Goal: Task Accomplishment & Management: Manage account settings

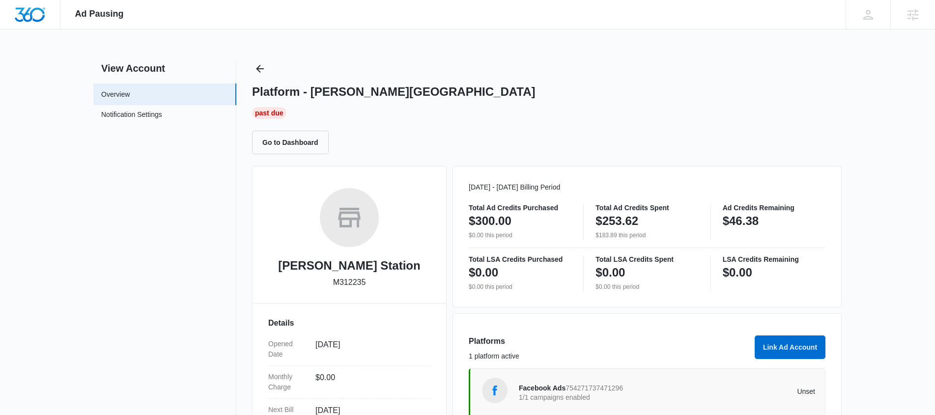
click at [594, 393] on div "Facebook Ads 754271737471296 1/1 campaigns enabled" at bounding box center [593, 392] width 148 height 21
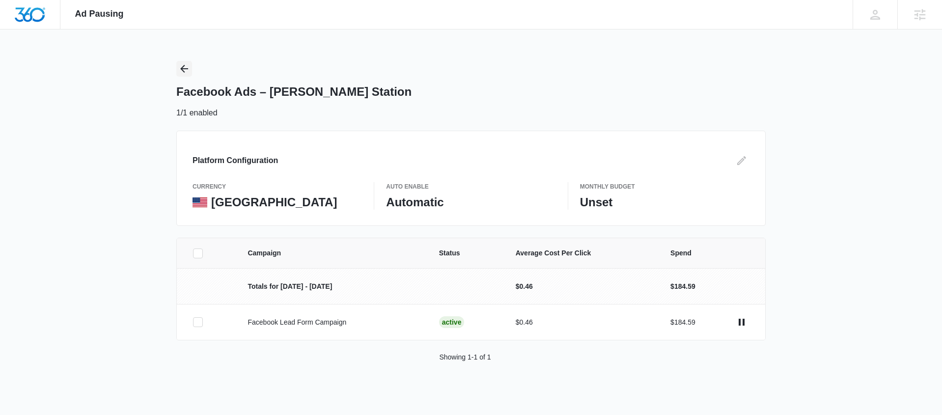
click at [180, 70] on icon "Back" at bounding box center [184, 69] width 12 height 12
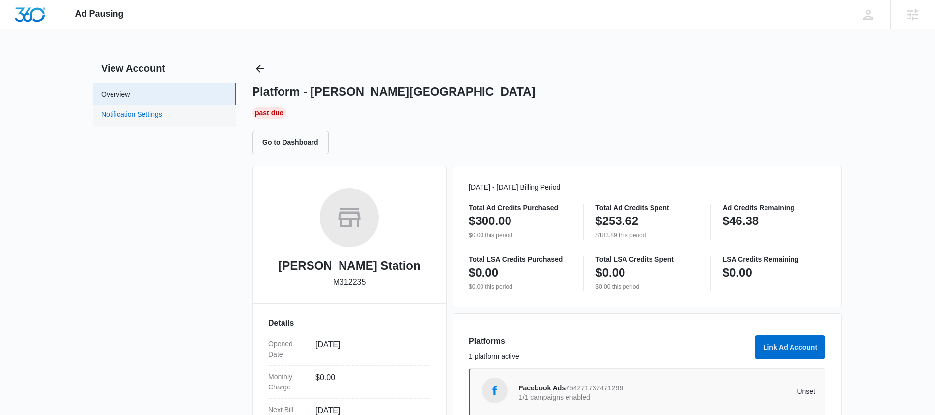
click at [139, 112] on link "Notification Settings" at bounding box center [131, 116] width 61 height 13
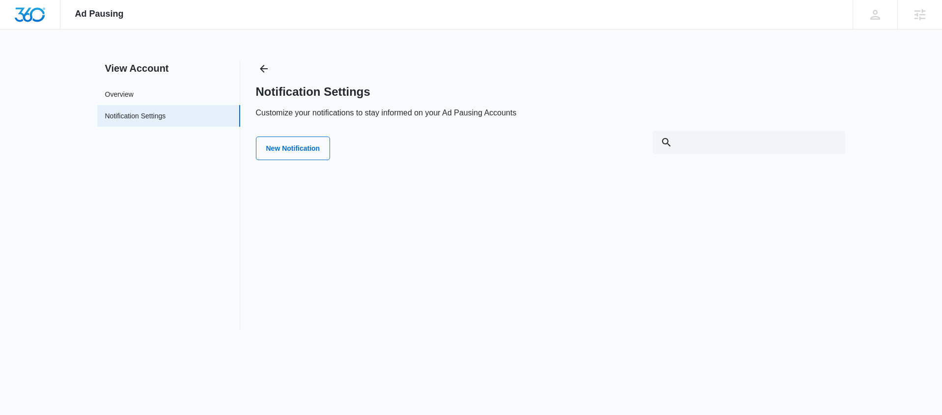
click at [274, 166] on div "Notification Settings Customize your notifications to stay informed on your Ad …" at bounding box center [551, 196] width 590 height 270
click at [290, 141] on button "New Notification" at bounding box center [293, 149] width 75 height 24
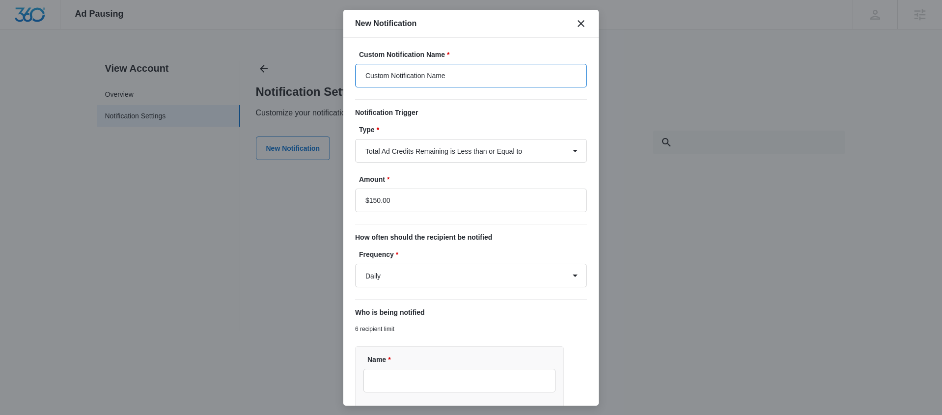
click at [458, 73] on input "Custom Notification Name" at bounding box center [471, 76] width 232 height 24
click at [458, 72] on input "Custom Notification Name" at bounding box center [471, 76] width 232 height 24
click at [377, 198] on input "$150.00" at bounding box center [471, 201] width 232 height 24
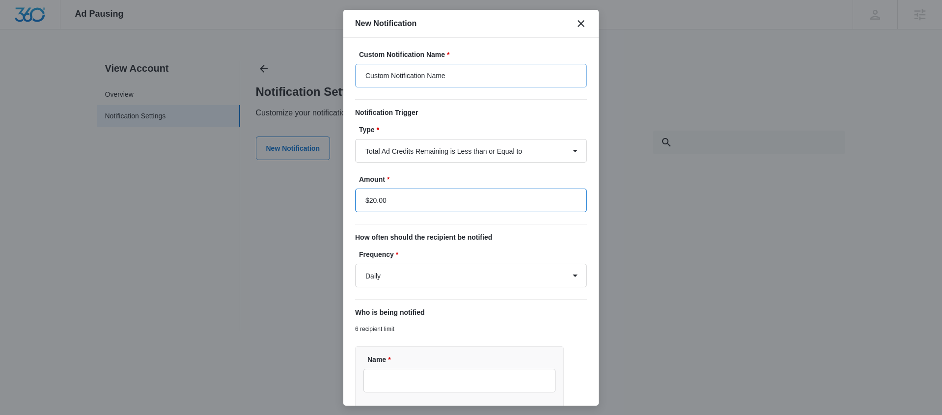
type input "$20.00"
click at [485, 67] on input "Custom Notification Name" at bounding box center [471, 76] width 232 height 24
click at [486, 67] on input "Custom Notification Name" at bounding box center [471, 76] width 232 height 24
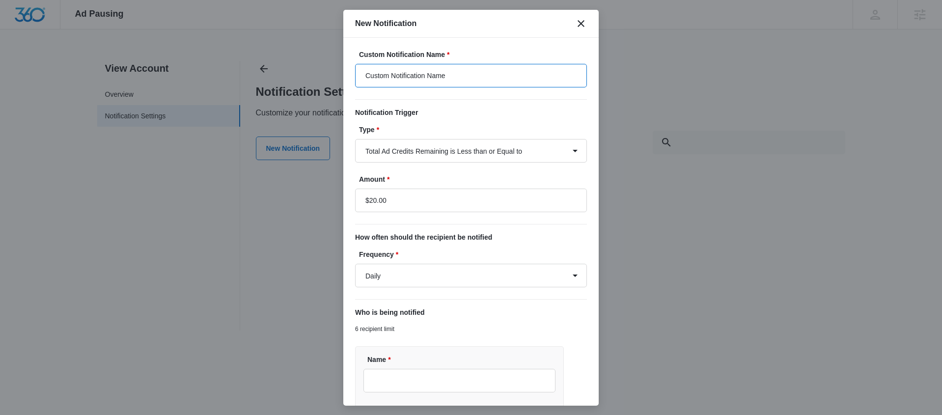
click at [486, 68] on input "Custom Notification Name" at bounding box center [471, 76] width 232 height 24
drag, startPoint x: 462, startPoint y: 68, endPoint x: 461, endPoint y: 79, distance: 10.4
click at [462, 71] on input "Custom Notification Name" at bounding box center [471, 76] width 232 height 24
drag, startPoint x: 460, startPoint y: 79, endPoint x: 322, endPoint y: 56, distance: 140.4
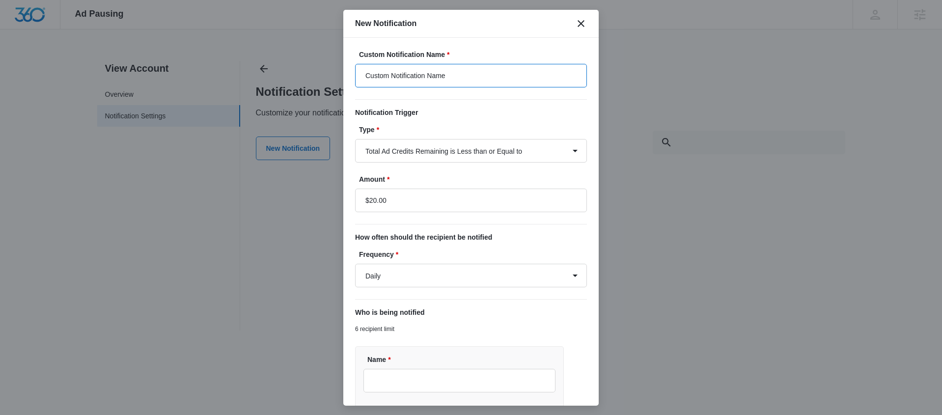
click at [325, 60] on body "Ad Pausing Apps Reputation Websites Forms CRM Email Social Shop Payments POS Co…" at bounding box center [471, 207] width 942 height 415
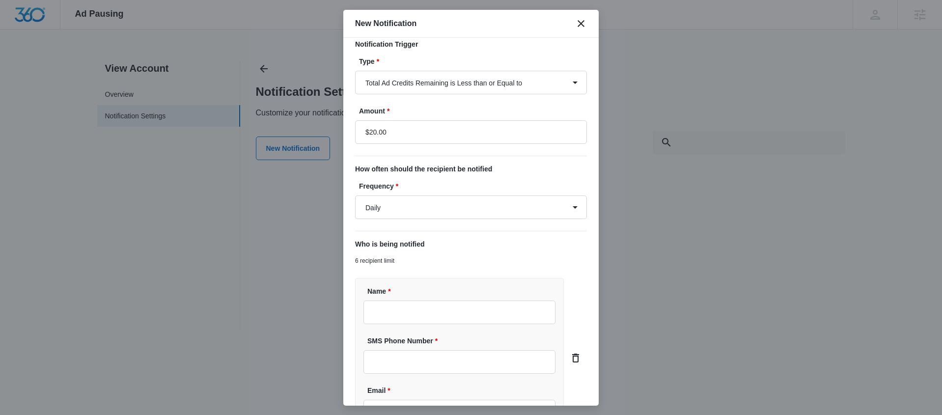
scroll to position [181, 0]
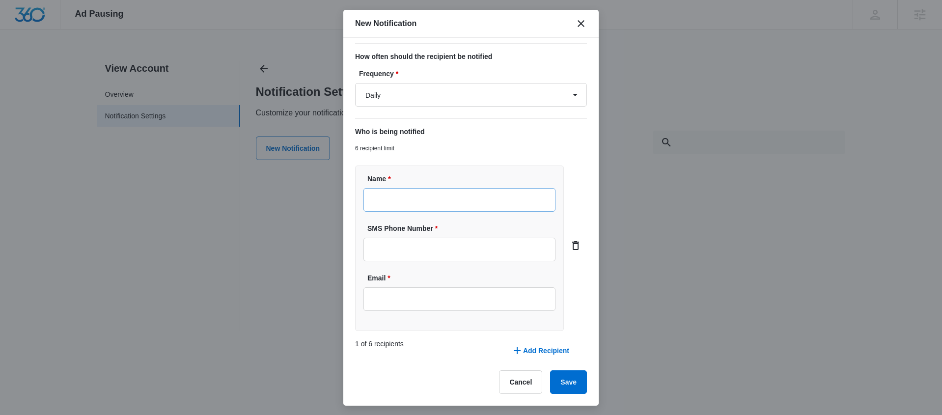
type input "Check ad credits"
click at [469, 196] on input "Name *" at bounding box center [460, 200] width 192 height 24
type input "[PERSON_NAME]"
click at [572, 251] on icon "card.dropdown.delete" at bounding box center [576, 246] width 12 height 12
click at [570, 248] on icon "card.dropdown.delete" at bounding box center [576, 246] width 12 height 12
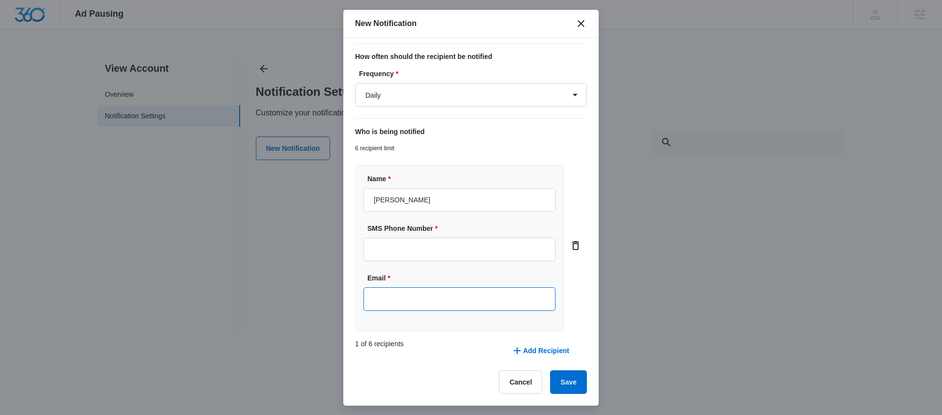
click at [414, 298] on input "Email *" at bounding box center [460, 299] width 192 height 24
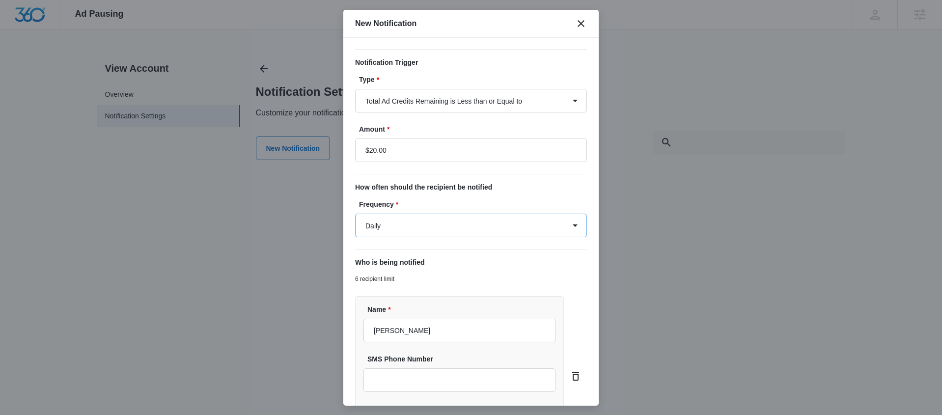
scroll to position [0, 0]
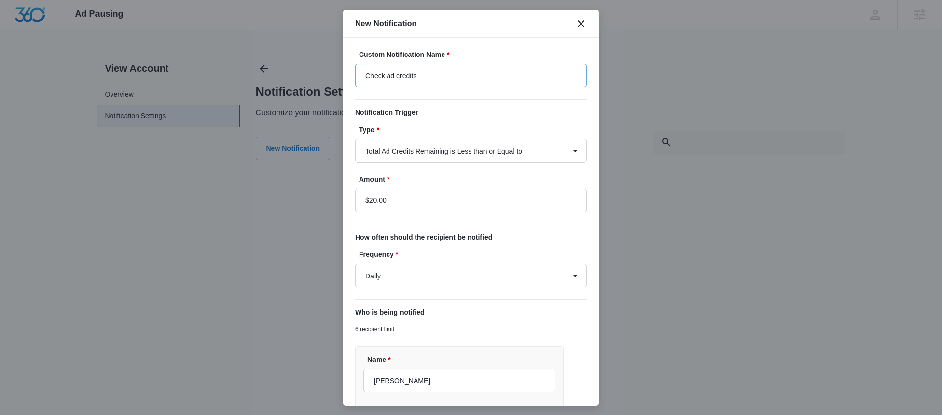
type input "[EMAIL_ADDRESS][PERSON_NAME][DOMAIN_NAME]"
click at [452, 76] on input "Check ad credits" at bounding box center [471, 76] width 232 height 24
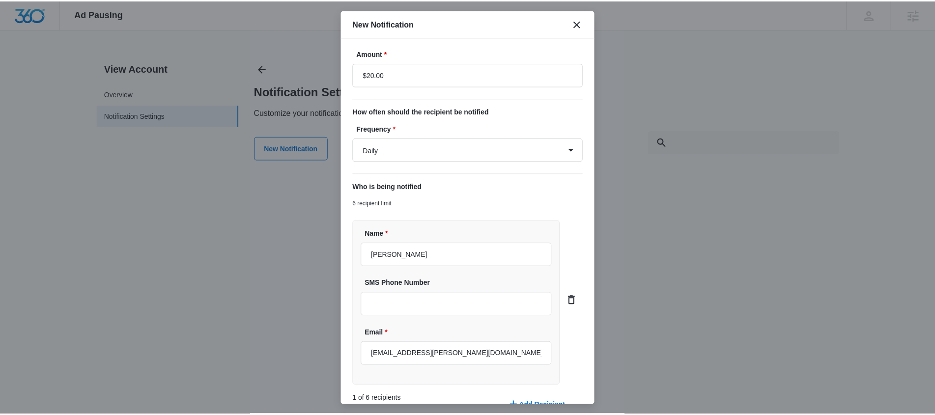
scroll to position [181, 0]
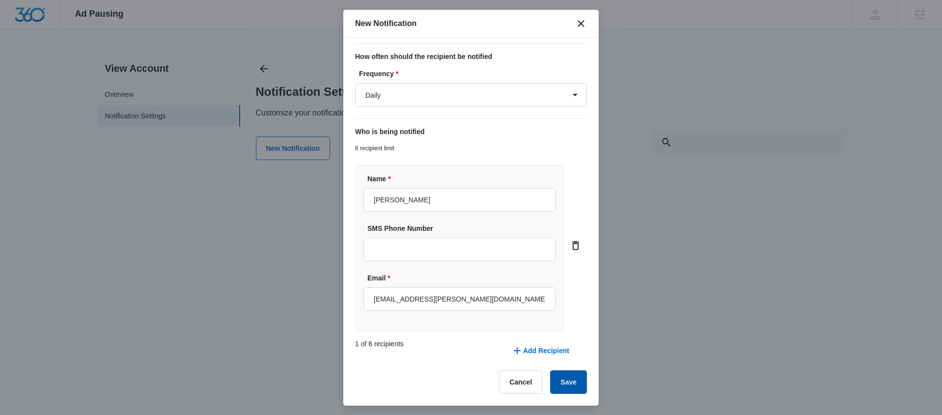
type input "Check ad credits for NOLA Station"
click at [560, 373] on button "Save" at bounding box center [568, 382] width 37 height 24
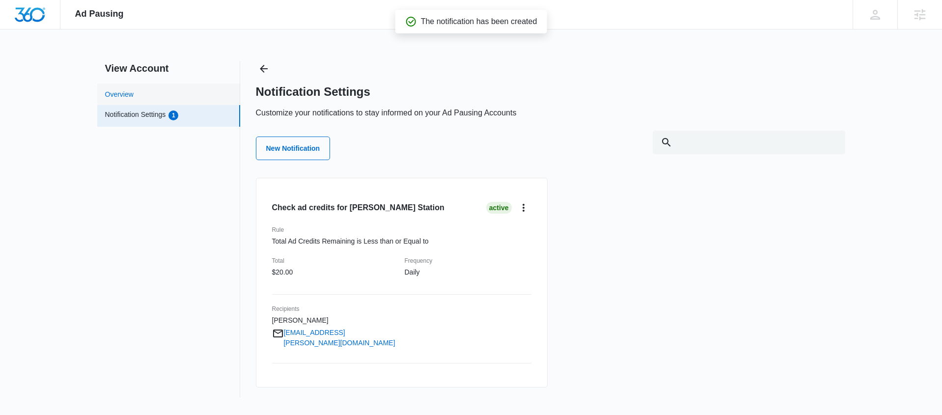
click at [119, 91] on link "Overview" at bounding box center [119, 94] width 28 height 10
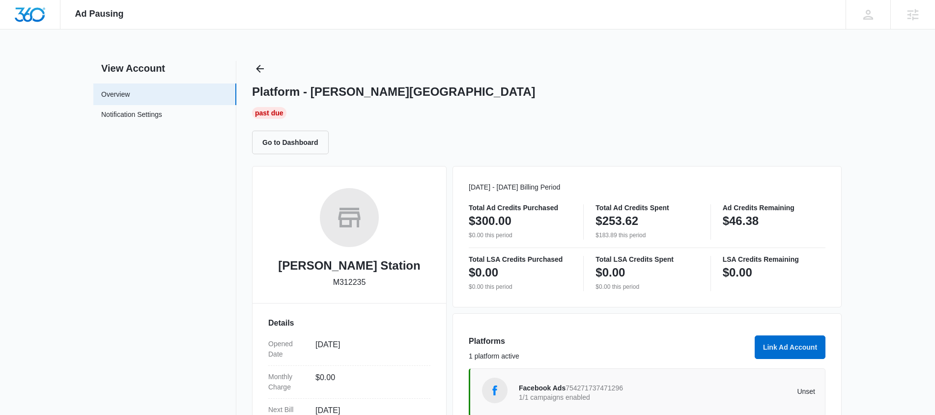
click at [273, 114] on div "Past Due" at bounding box center [269, 113] width 34 height 12
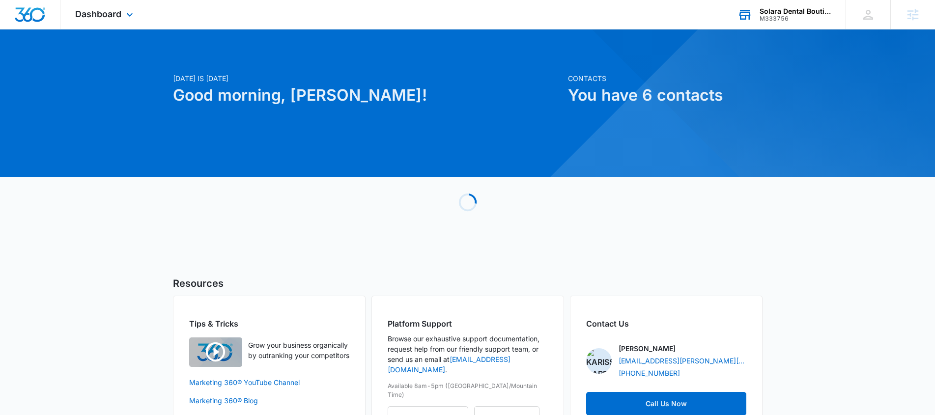
click at [782, 10] on div "Solara Dental Boutique" at bounding box center [796, 11] width 72 height 8
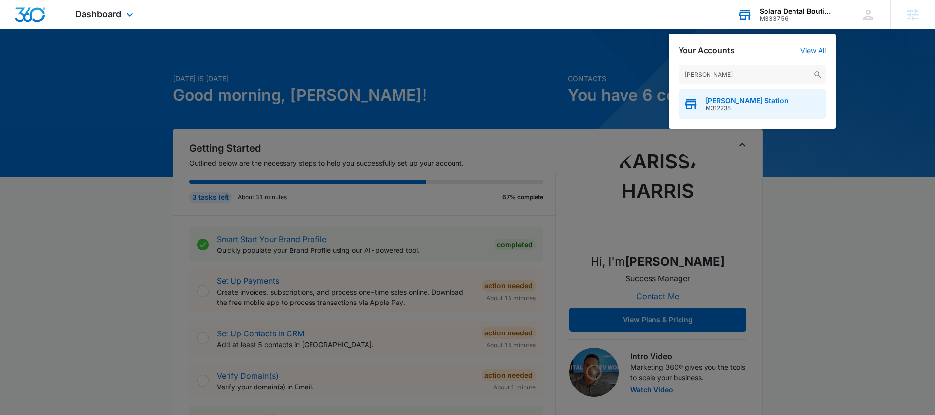
type input "nola s"
click at [744, 98] on span "[PERSON_NAME] Station" at bounding box center [747, 101] width 83 height 8
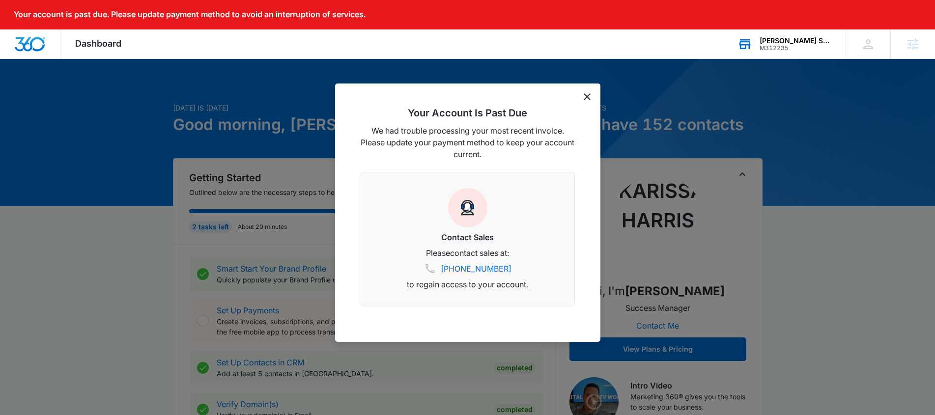
drag, startPoint x: 593, startPoint y: 103, endPoint x: 587, endPoint y: 101, distance: 6.4
click at [593, 103] on div "Your Account Is Past Due We had trouble processing your most recent invoice. Pl…" at bounding box center [467, 213] width 265 height 258
click at [579, 99] on div "Your Account Is Past Due We had trouble processing your most recent invoice. Pl…" at bounding box center [467, 213] width 265 height 258
click at [586, 97] on icon "dismiss this dialog" at bounding box center [587, 96] width 7 height 7
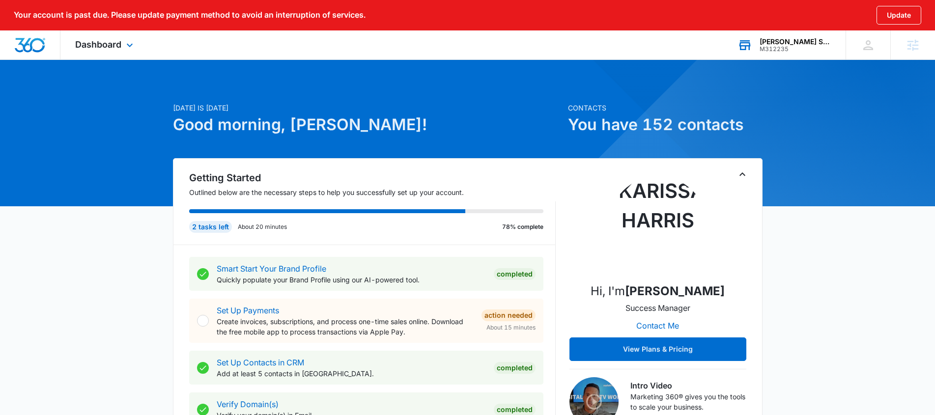
click at [122, 52] on div "Dashboard Apps Reputation Websites Forms CRM Email Social Payments POS Content …" at bounding box center [105, 44] width 90 height 29
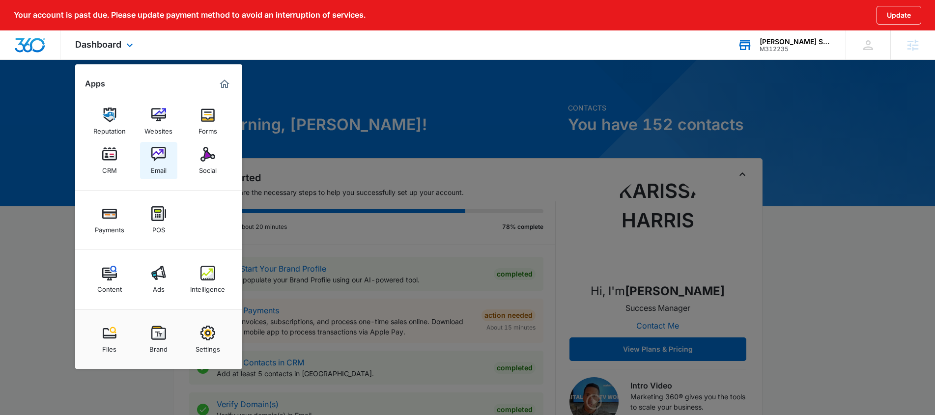
click at [160, 149] on img at bounding box center [158, 154] width 15 height 15
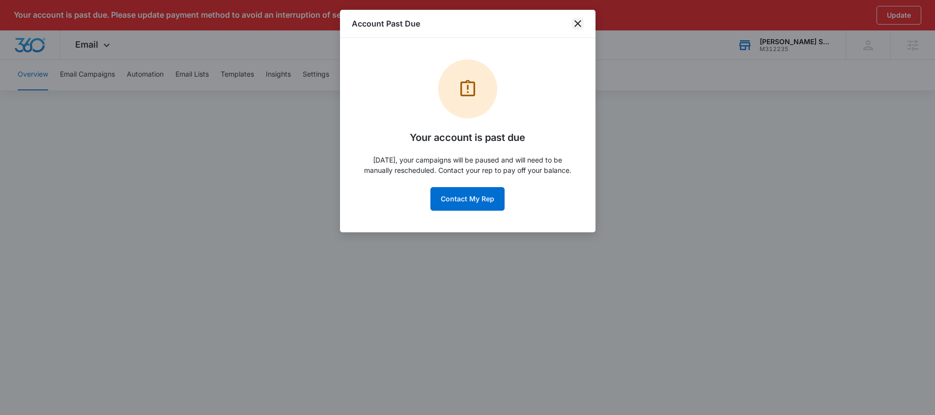
click at [580, 26] on icon "close" at bounding box center [577, 23] width 7 height 7
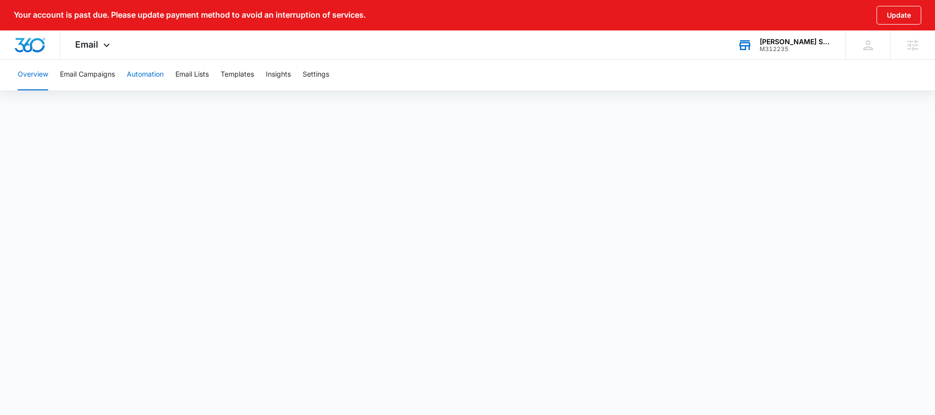
click at [151, 69] on button "Automation" at bounding box center [145, 74] width 37 height 31
click at [193, 60] on div "Your account is past due. Please update payment method to avoid an interruption…" at bounding box center [467, 211] width 935 height 423
click at [195, 76] on button "Email Lists" at bounding box center [191, 74] width 33 height 31
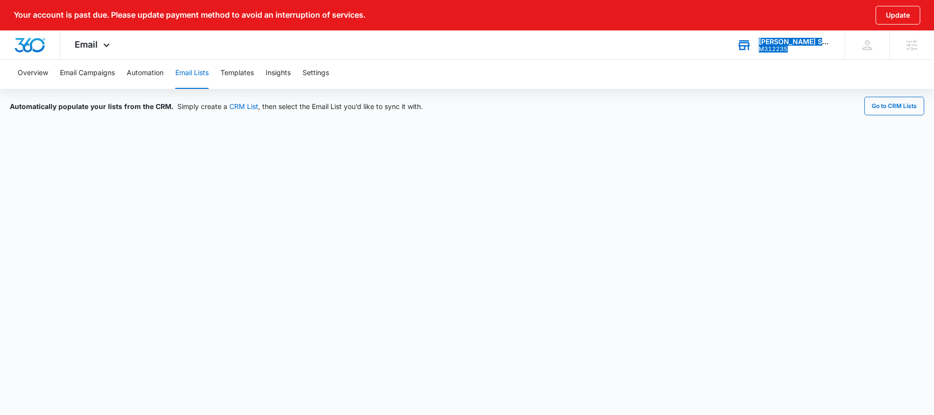
scroll to position [2, 0]
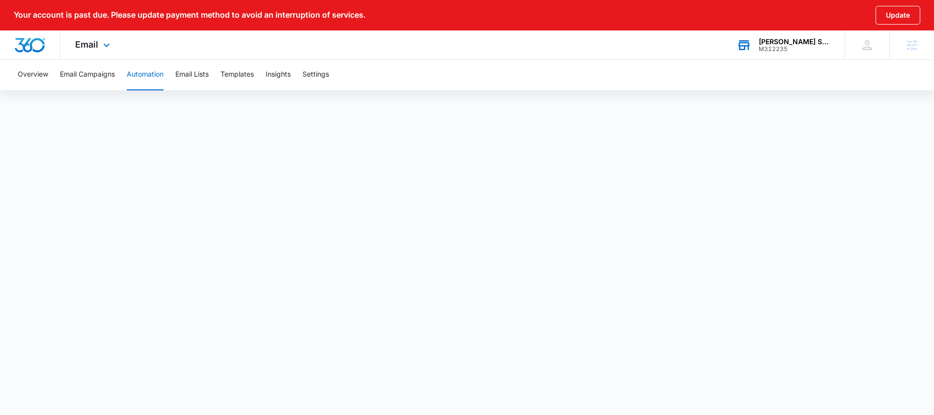
click at [697, 52] on div "Email Apps Reputation Websites Forms CRM Email Social Payments POS Content Ads …" at bounding box center [467, 44] width 934 height 29
click at [107, 42] on icon at bounding box center [107, 48] width 12 height 12
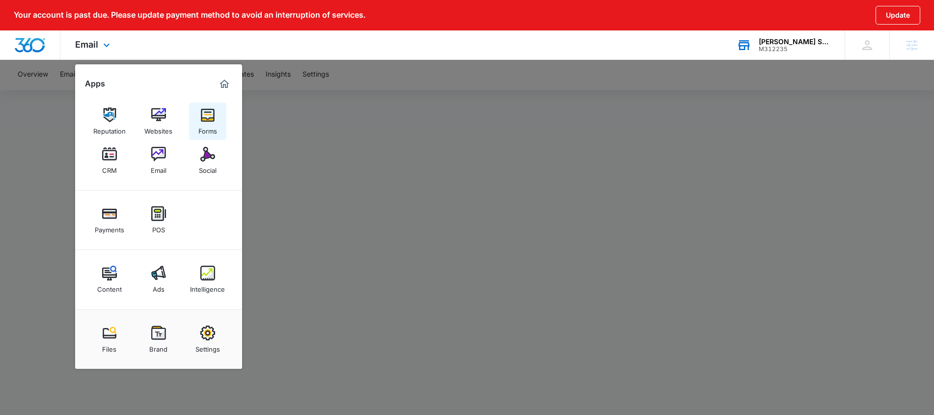
click at [217, 139] on link "Forms" at bounding box center [207, 121] width 37 height 37
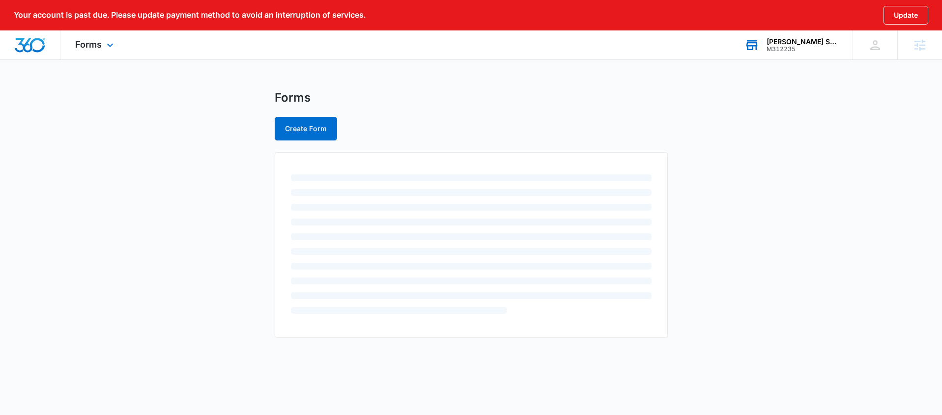
click at [213, 126] on main "Forms Create Form" at bounding box center [471, 219] width 942 height 259
click at [325, 163] on link "Booking Form" at bounding box center [309, 166] width 48 height 8
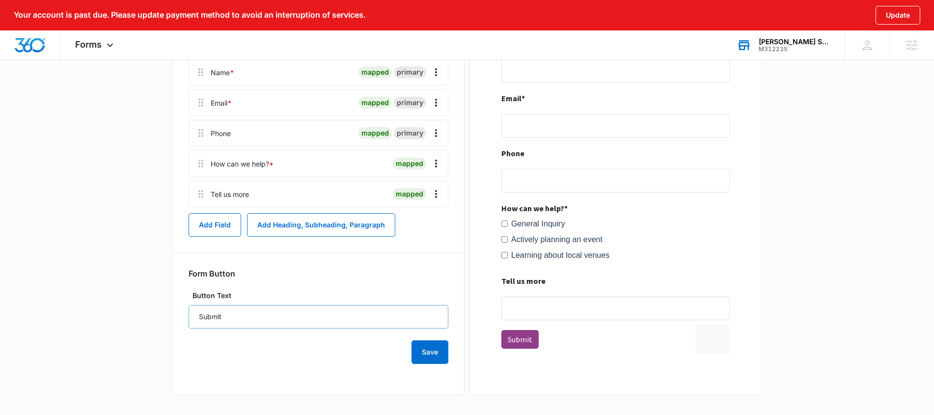
scroll to position [67, 0]
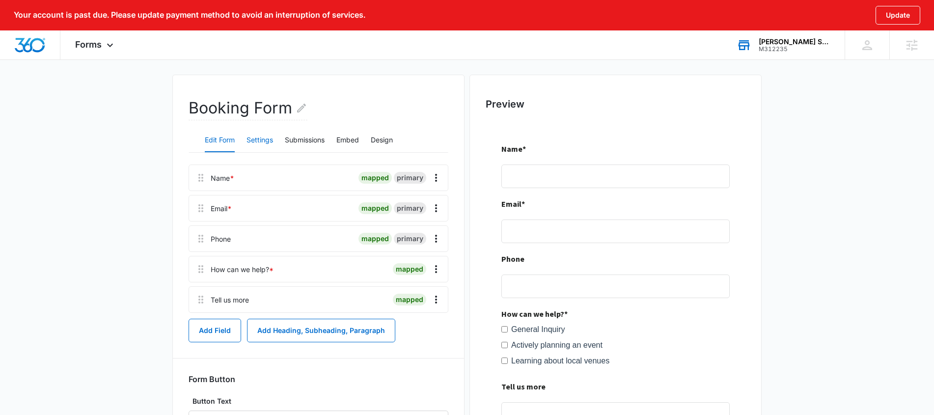
click at [257, 135] on button "Settings" at bounding box center [260, 141] width 27 height 24
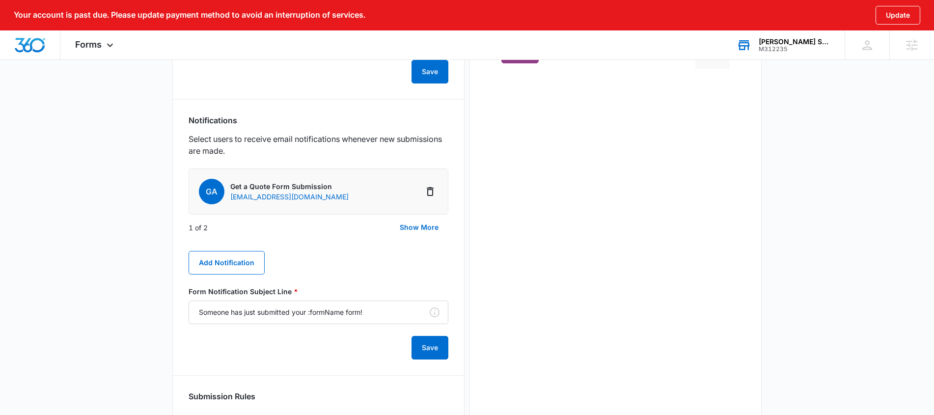
scroll to position [558, 0]
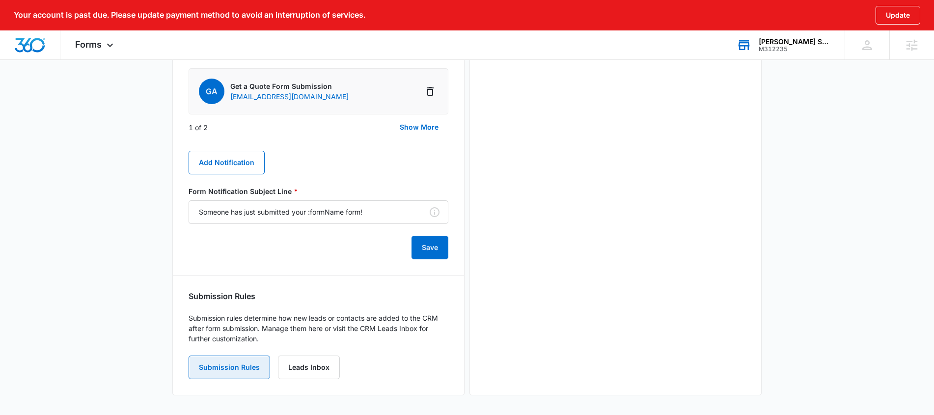
click at [238, 370] on button "Submission Rules" at bounding box center [230, 368] width 82 height 24
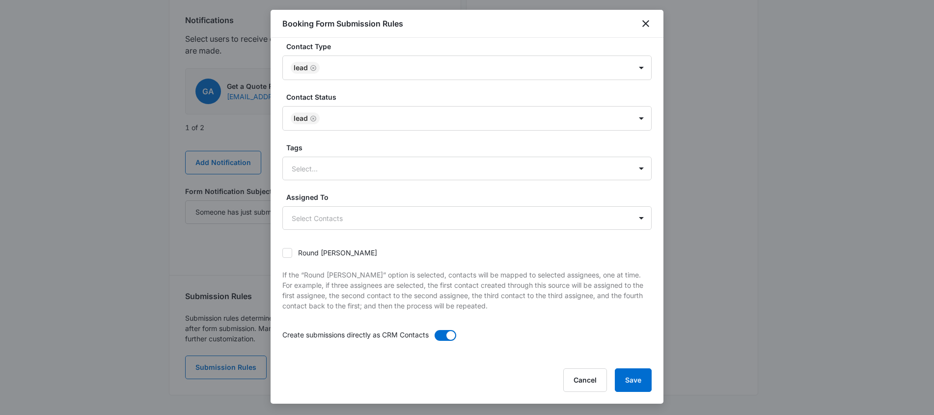
scroll to position [0, 0]
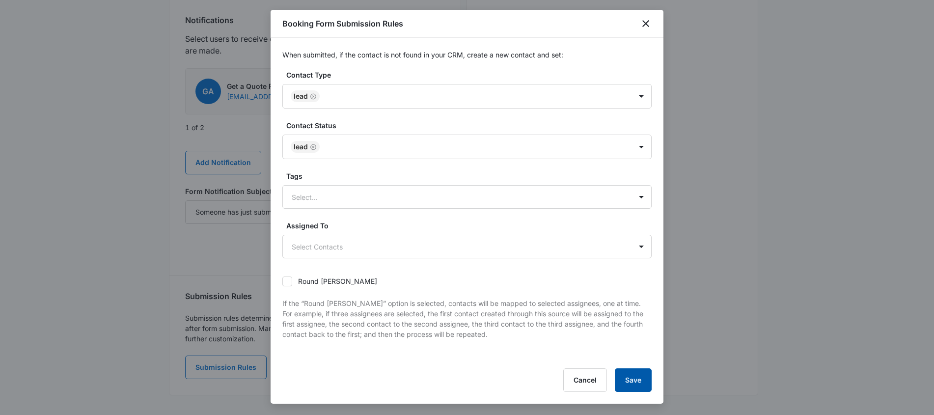
drag, startPoint x: 643, startPoint y: 374, endPoint x: 620, endPoint y: 364, distance: 25.3
click at [643, 374] on button "Save" at bounding box center [633, 380] width 37 height 24
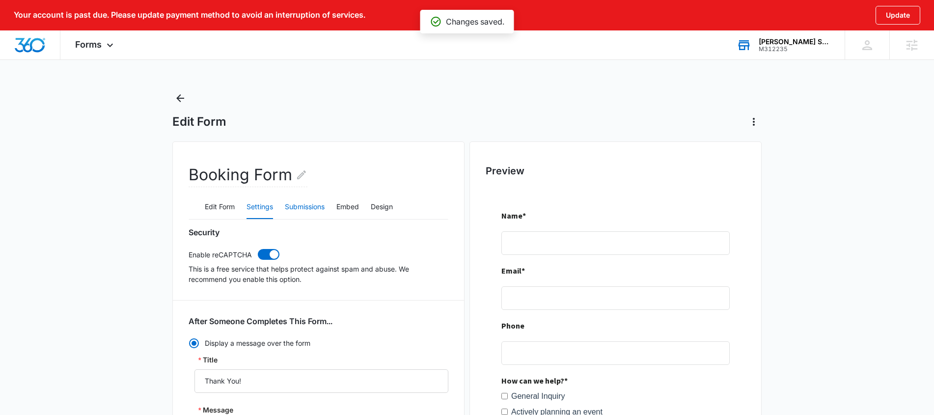
click at [314, 200] on button "Submissions" at bounding box center [305, 208] width 40 height 24
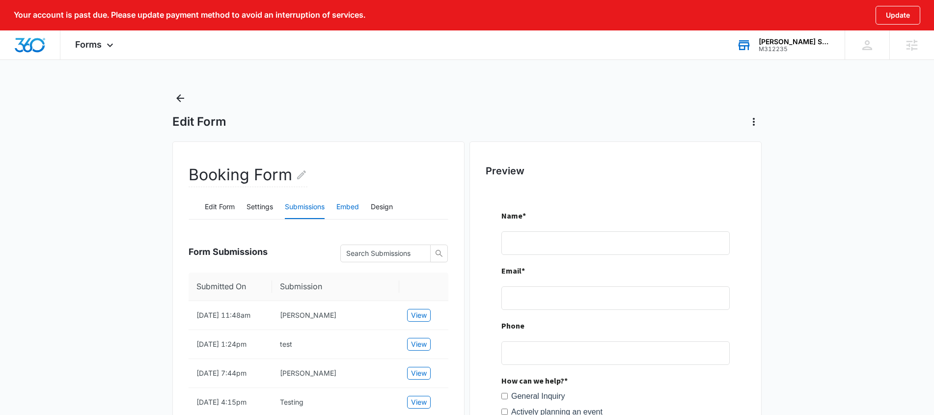
click at [352, 207] on button "Embed" at bounding box center [348, 208] width 23 height 24
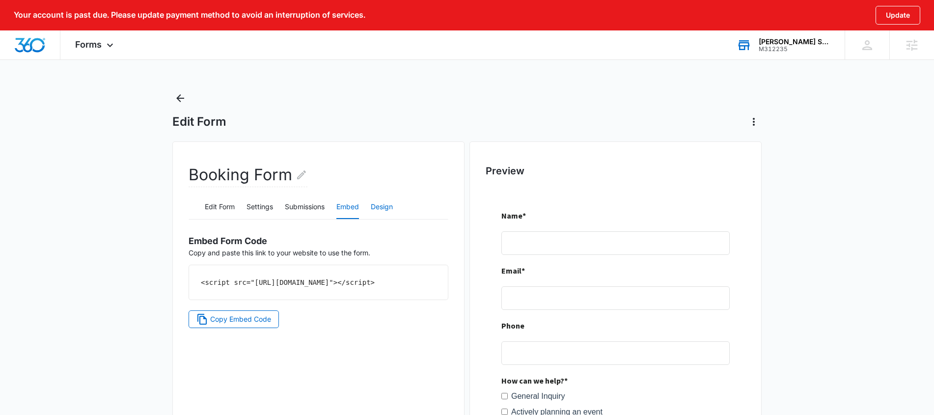
click at [388, 211] on button "Design" at bounding box center [382, 208] width 22 height 24
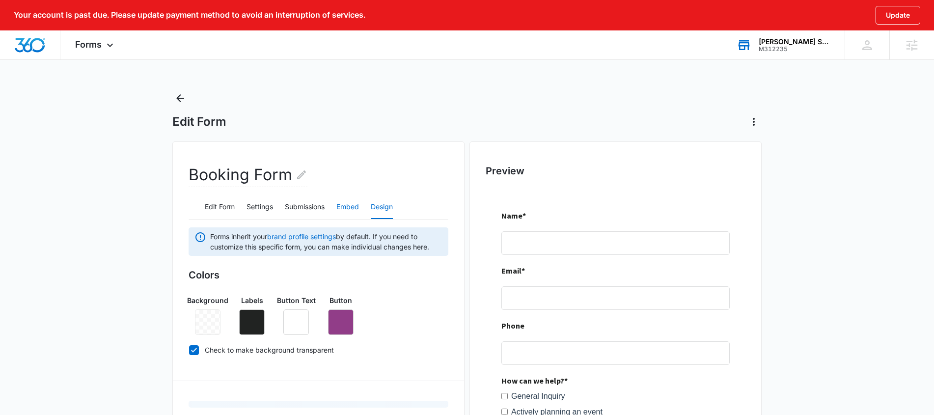
click at [342, 207] on button "Embed" at bounding box center [348, 208] width 23 height 24
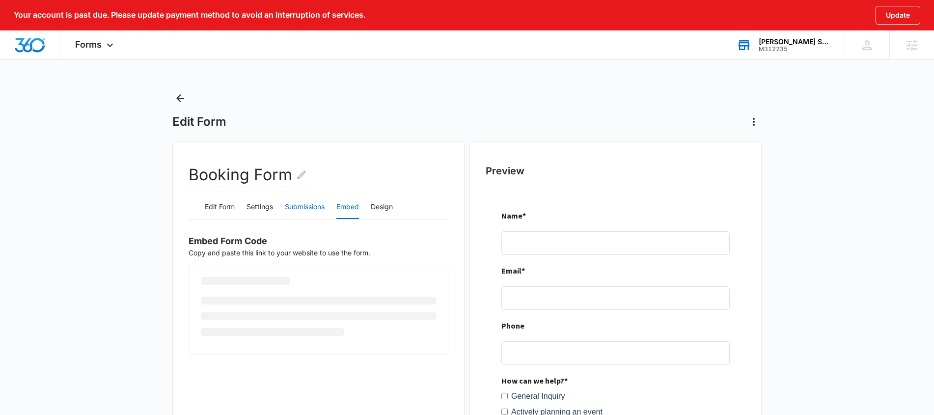
click at [302, 206] on button "Submissions" at bounding box center [305, 208] width 40 height 24
click at [257, 204] on button "Settings" at bounding box center [260, 208] width 27 height 24
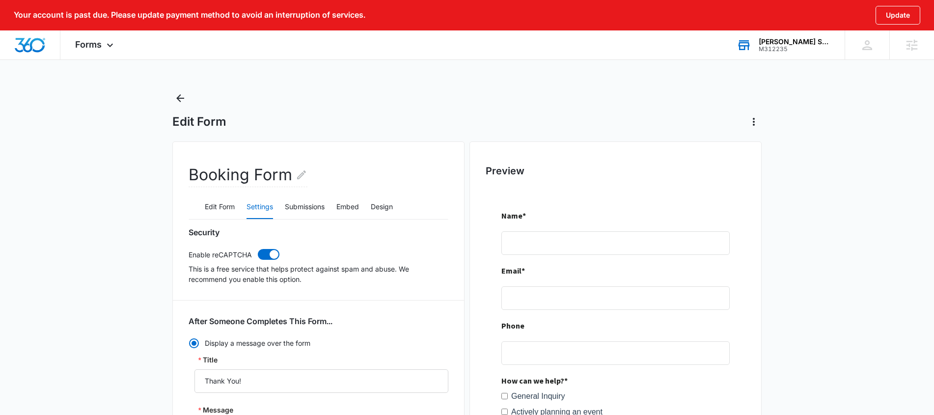
click at [210, 196] on button "Edit Form" at bounding box center [220, 208] width 30 height 24
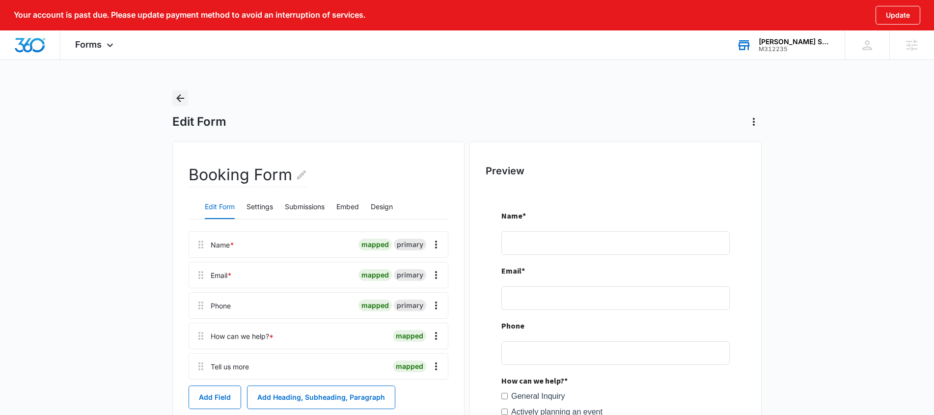
click at [176, 96] on icon "Back" at bounding box center [180, 98] width 12 height 12
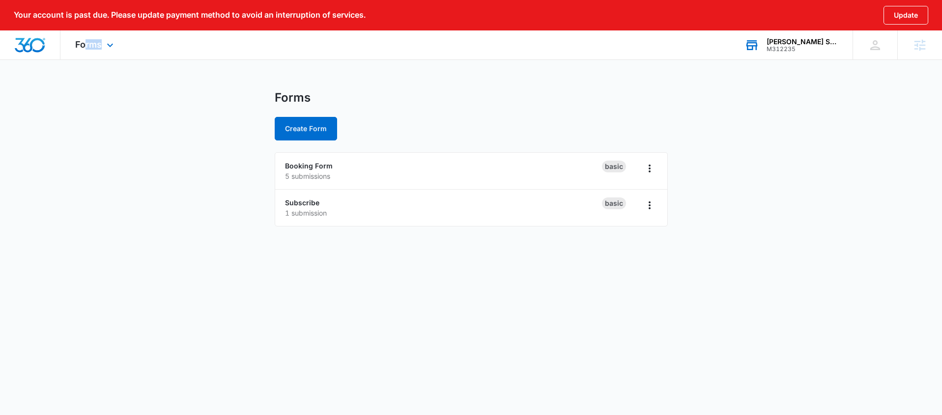
click at [85, 50] on div "Forms Apps Reputation Websites Forms CRM Email Social Payments POS Content Ads …" at bounding box center [95, 44] width 70 height 29
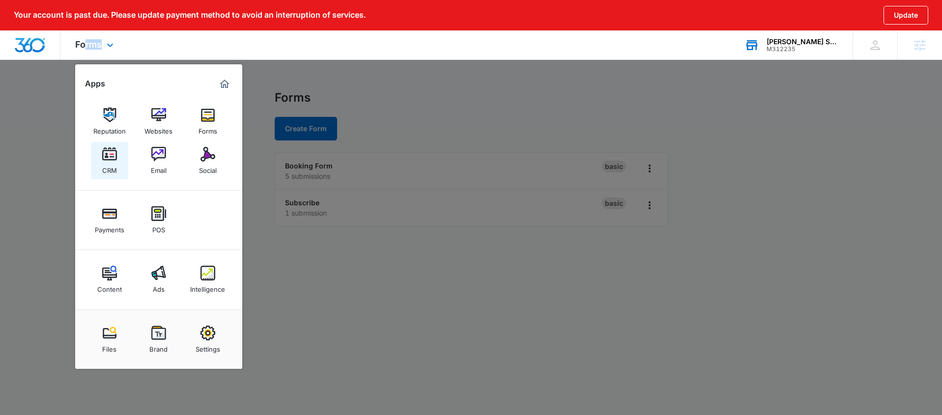
click at [117, 174] on link "CRM" at bounding box center [109, 160] width 37 height 37
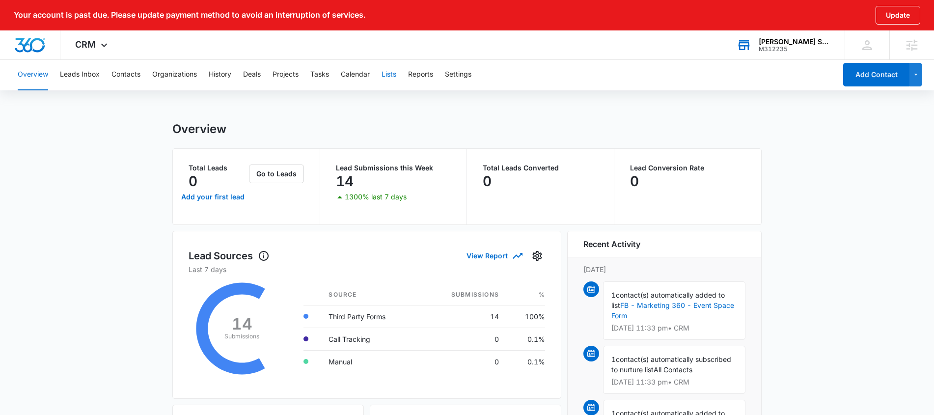
click at [393, 79] on button "Lists" at bounding box center [389, 74] width 15 height 31
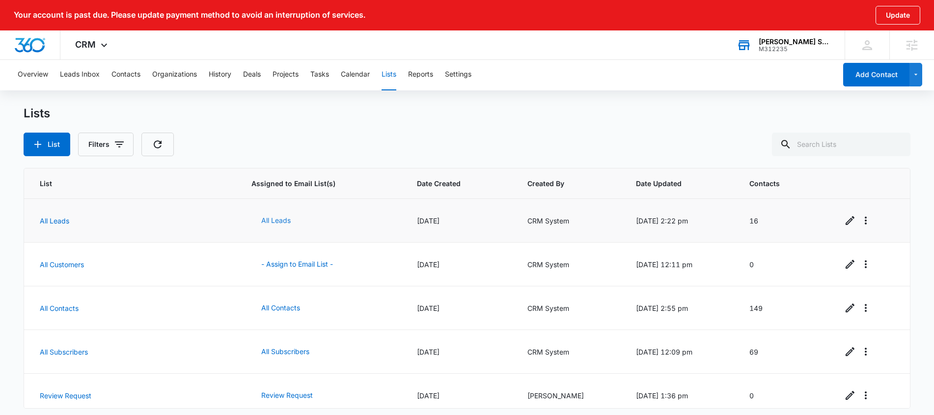
click at [273, 217] on button "All Leads" at bounding box center [276, 221] width 49 height 24
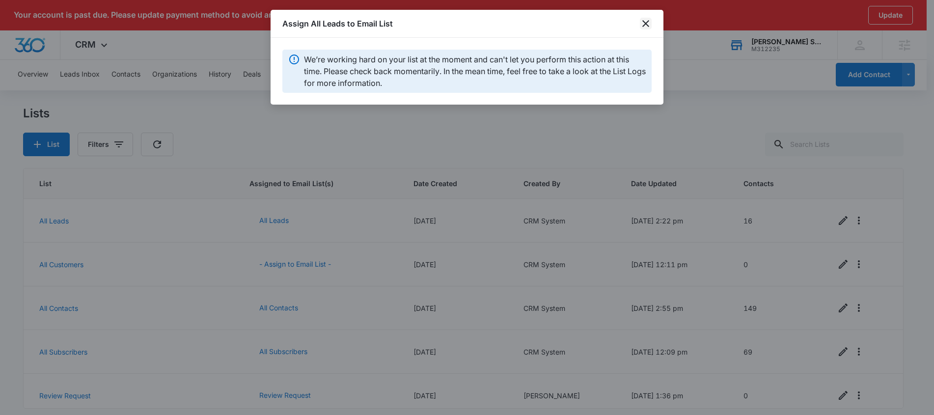
click at [649, 23] on icon "close" at bounding box center [646, 24] width 12 height 12
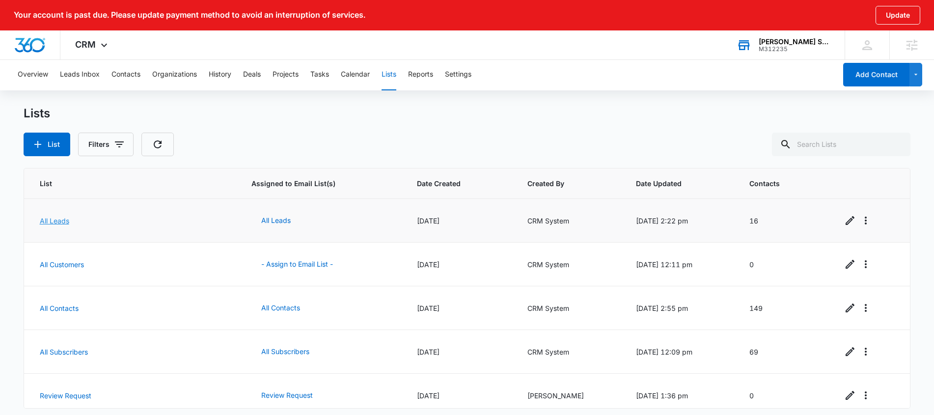
click at [57, 224] on link "All Leads" at bounding box center [54, 221] width 29 height 8
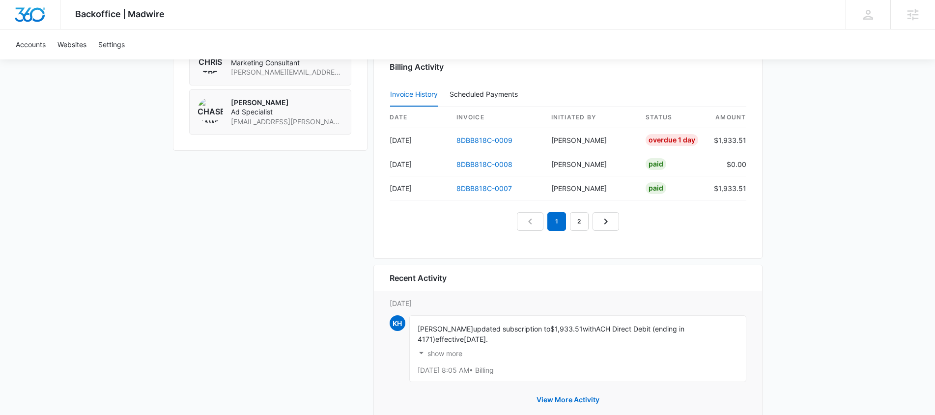
scroll to position [1038, 0]
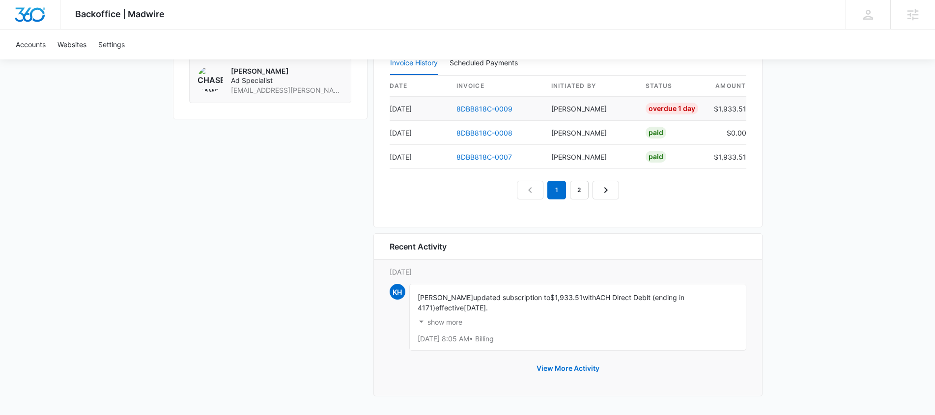
click at [678, 107] on div "Overdue 1 Day" at bounding box center [672, 109] width 53 height 12
click at [480, 105] on link "8DBB818C-0009" at bounding box center [484, 109] width 56 height 8
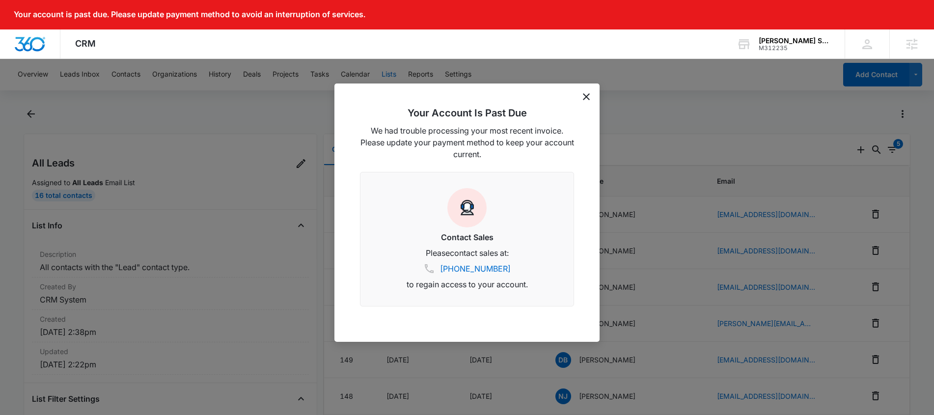
click at [599, 95] on div "Your Account Is Past Due We had trouble processing your most recent invoice. Pl…" at bounding box center [467, 213] width 265 height 258
click at [588, 96] on icon "dismiss this dialog" at bounding box center [586, 96] width 7 height 7
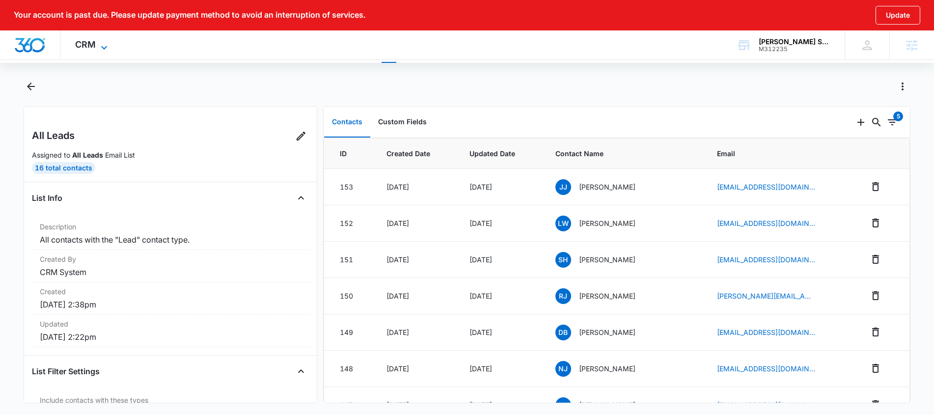
click at [92, 47] on span "CRM" at bounding box center [85, 44] width 21 height 10
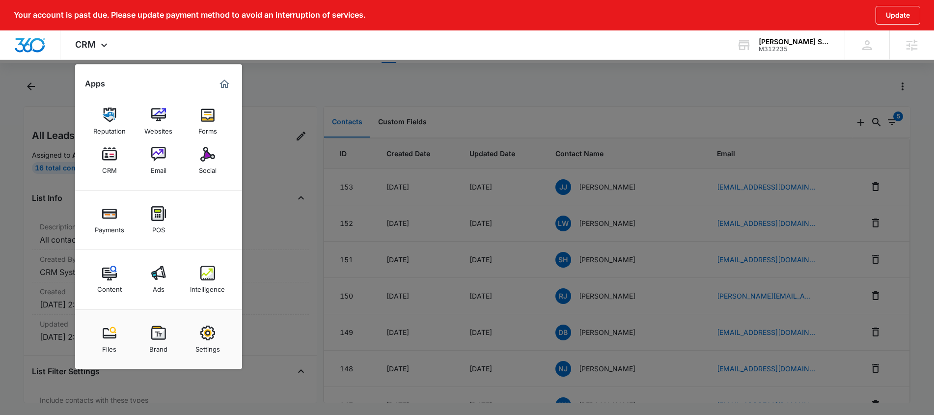
click at [154, 159] on img at bounding box center [158, 154] width 15 height 15
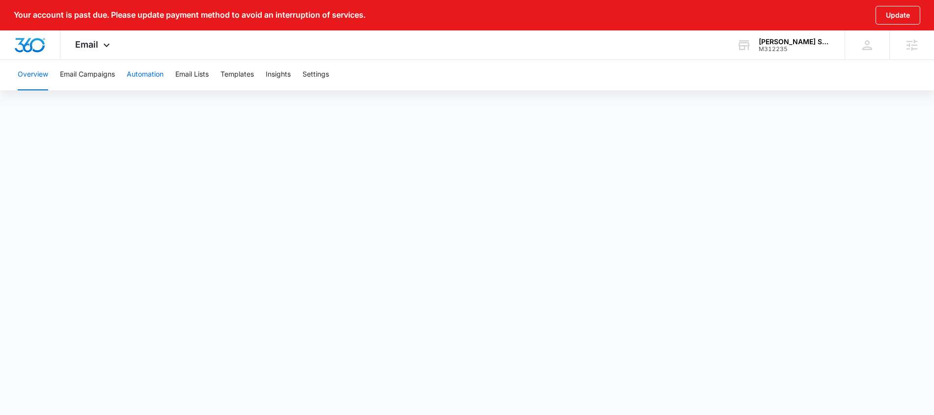
click at [139, 71] on button "Automation" at bounding box center [145, 74] width 37 height 31
click at [99, 50] on div "Email Apps Reputation Websites Forms CRM Email Social Payments POS Content Ads …" at bounding box center [93, 44] width 67 height 29
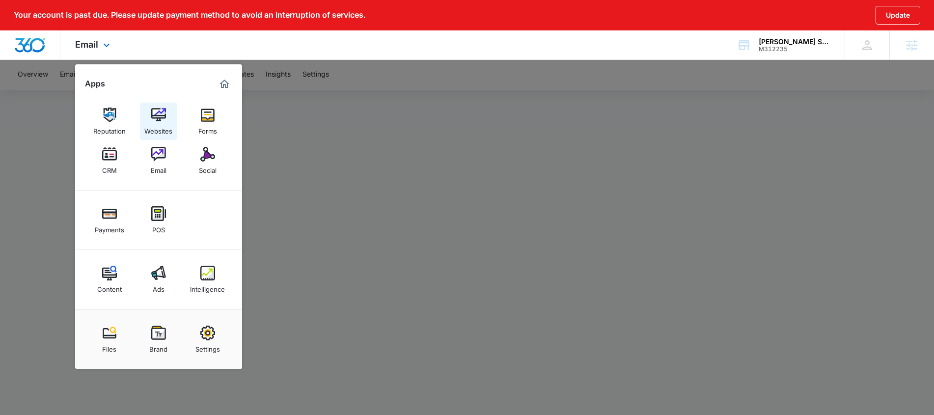
click at [169, 126] on div "Websites" at bounding box center [158, 128] width 28 height 13
